Goal: Transaction & Acquisition: Download file/media

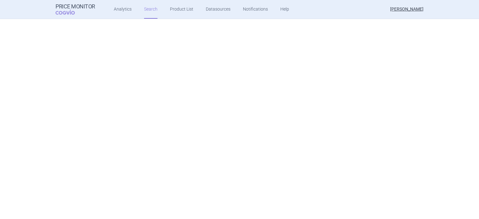
scroll to position [694, 0]
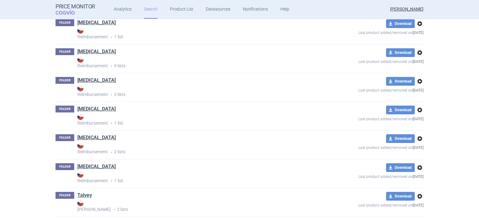
scroll to position [4709, 0]
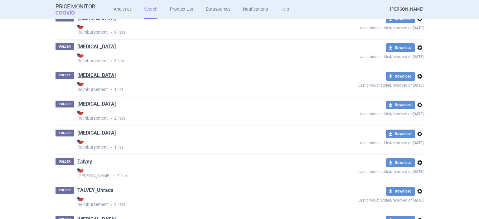
click at [92, 194] on link "TALVEY_Uhrada" at bounding box center [95, 190] width 36 height 7
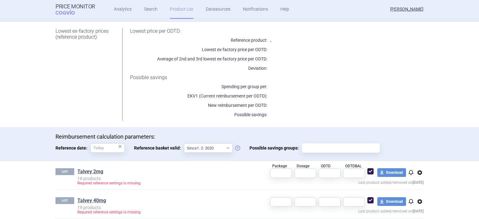
scroll to position [75, 0]
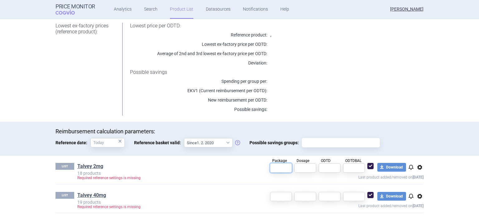
click at [278, 171] on input "text" at bounding box center [281, 167] width 22 height 9
type input "1"
click at [286, 198] on input "text" at bounding box center [281, 196] width 22 height 9
type input "1"
click at [247, 179] on p "Required reference settings is missing" at bounding box center [163, 178] width 173 height 4
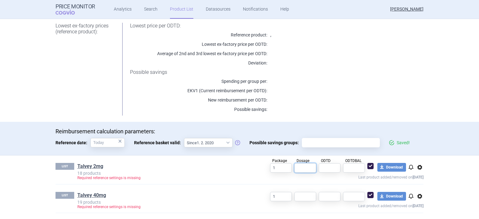
click at [302, 168] on input "text" at bounding box center [305, 167] width 22 height 9
type input "1"
click at [306, 196] on input "text" at bounding box center [305, 196] width 22 height 9
type input "1"
click at [394, 169] on button "download Download" at bounding box center [391, 167] width 29 height 9
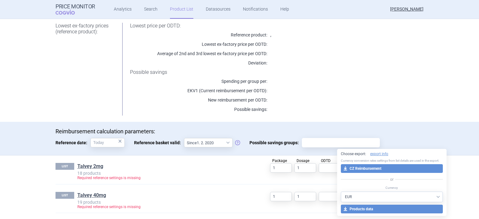
click at [341, 192] on select "AED AUD BGN BHD [PERSON_NAME] BRL CAD CHF CNY COP CZK DKK DZD EUR GBP HUF ILS I…" at bounding box center [392, 197] width 102 height 11
select select "CZK"
click option "CZK" at bounding box center [0, 0] width 0 height 0
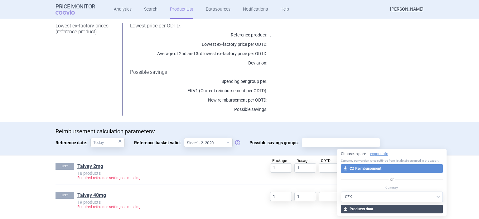
click at [390, 206] on button "download Products data" at bounding box center [392, 209] width 102 height 9
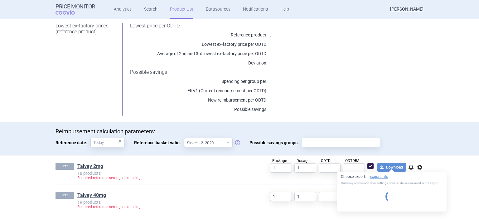
select select "CZK"
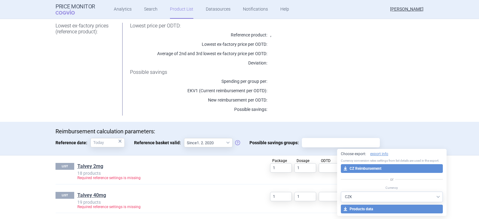
click at [187, 174] on p "18 products" at bounding box center [163, 173] width 173 height 4
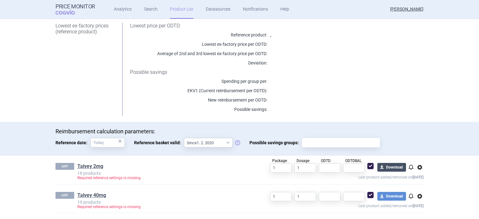
click at [387, 165] on button "download Download" at bounding box center [391, 167] width 29 height 9
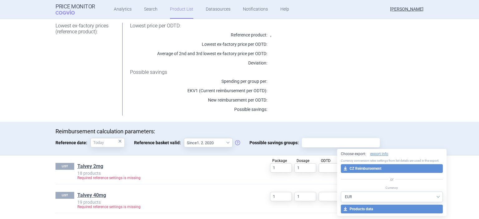
click at [341, 192] on select "AED AUD BGN BHD [PERSON_NAME] BRL CAD CHF CNY COP CZK DKK DZD EUR GBP HUF ILS I…" at bounding box center [392, 197] width 102 height 11
select select "CZK"
click option "CZK" at bounding box center [0, 0] width 0 height 0
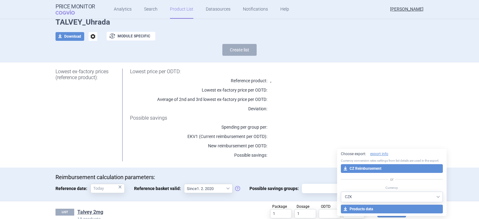
scroll to position [26, 0]
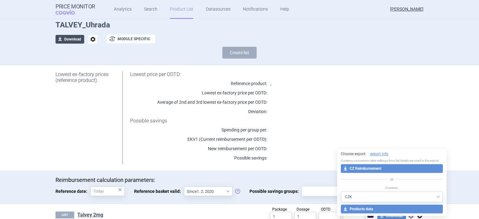
click at [72, 38] on button "download Download" at bounding box center [70, 39] width 29 height 9
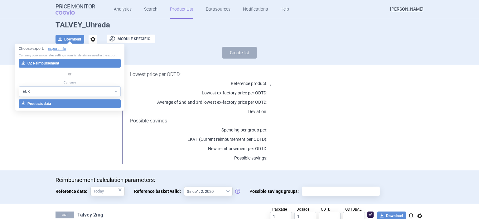
click at [19, 86] on select "AED AUD BGN BHD [PERSON_NAME] BRL CAD CHF CNY COP CZK DKK DZD EUR GBP HUF ILS I…" at bounding box center [70, 91] width 102 height 11
select select "CZK"
click option "CZK" at bounding box center [0, 0] width 0 height 0
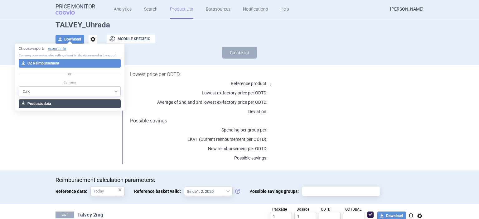
click at [59, 105] on button "download Products data" at bounding box center [70, 103] width 102 height 9
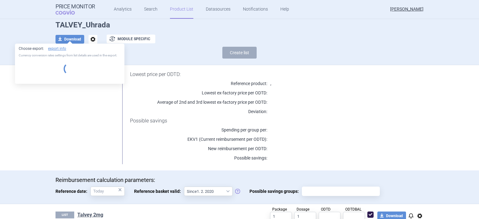
select select "CZK"
